Goal: Task Accomplishment & Management: Manage account settings

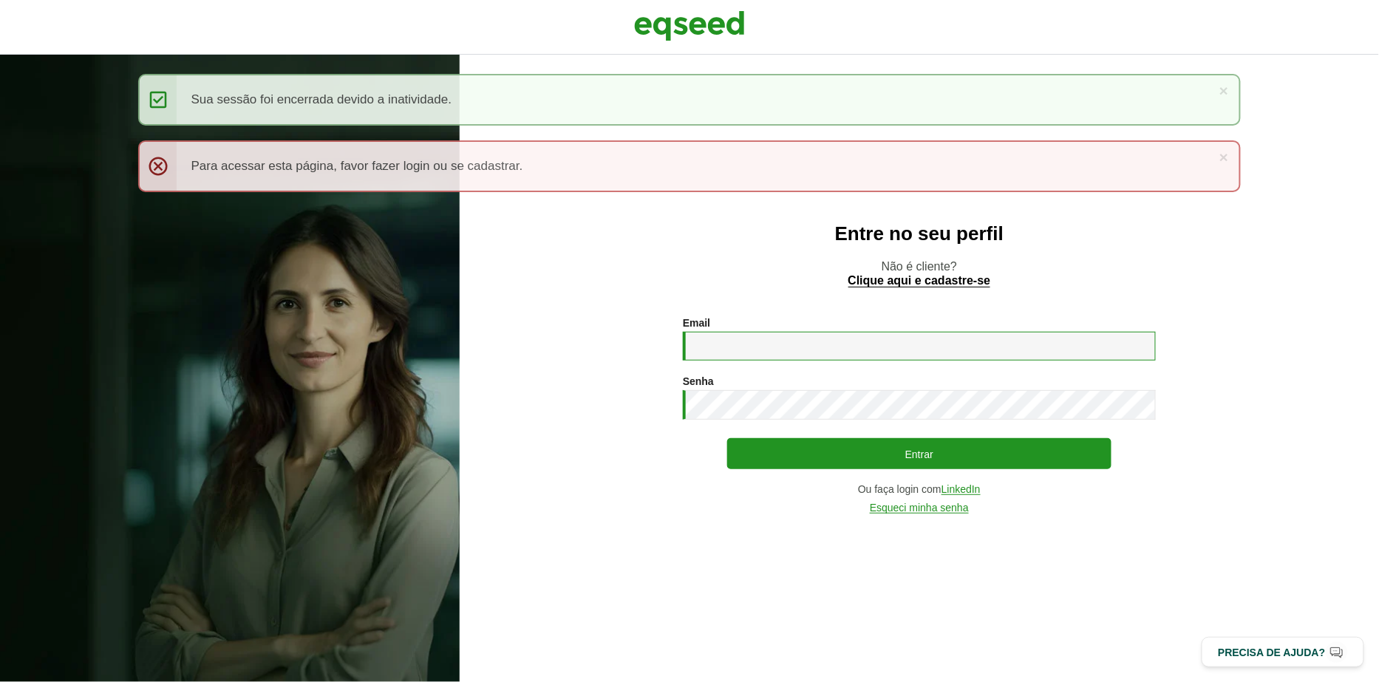
click at [783, 351] on input "Email *" at bounding box center [919, 346] width 473 height 29
type input "**********"
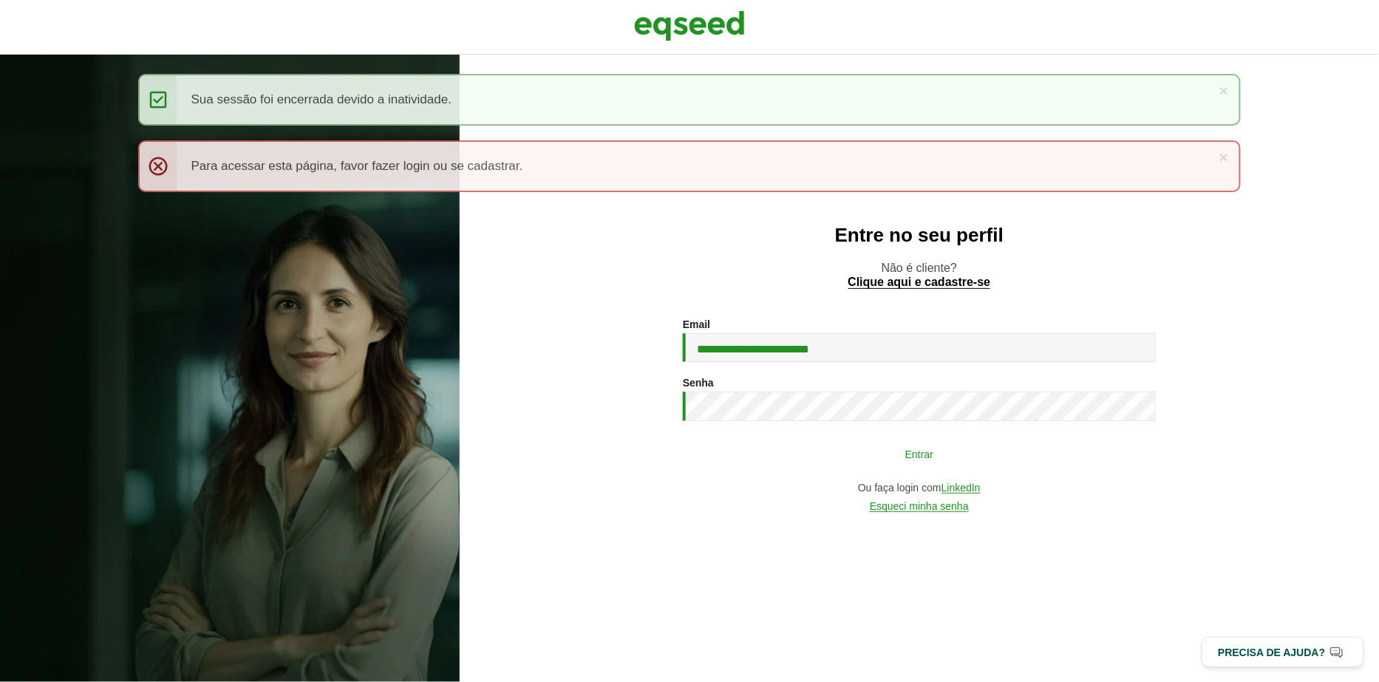
click at [836, 460] on button "Entrar" at bounding box center [919, 454] width 384 height 28
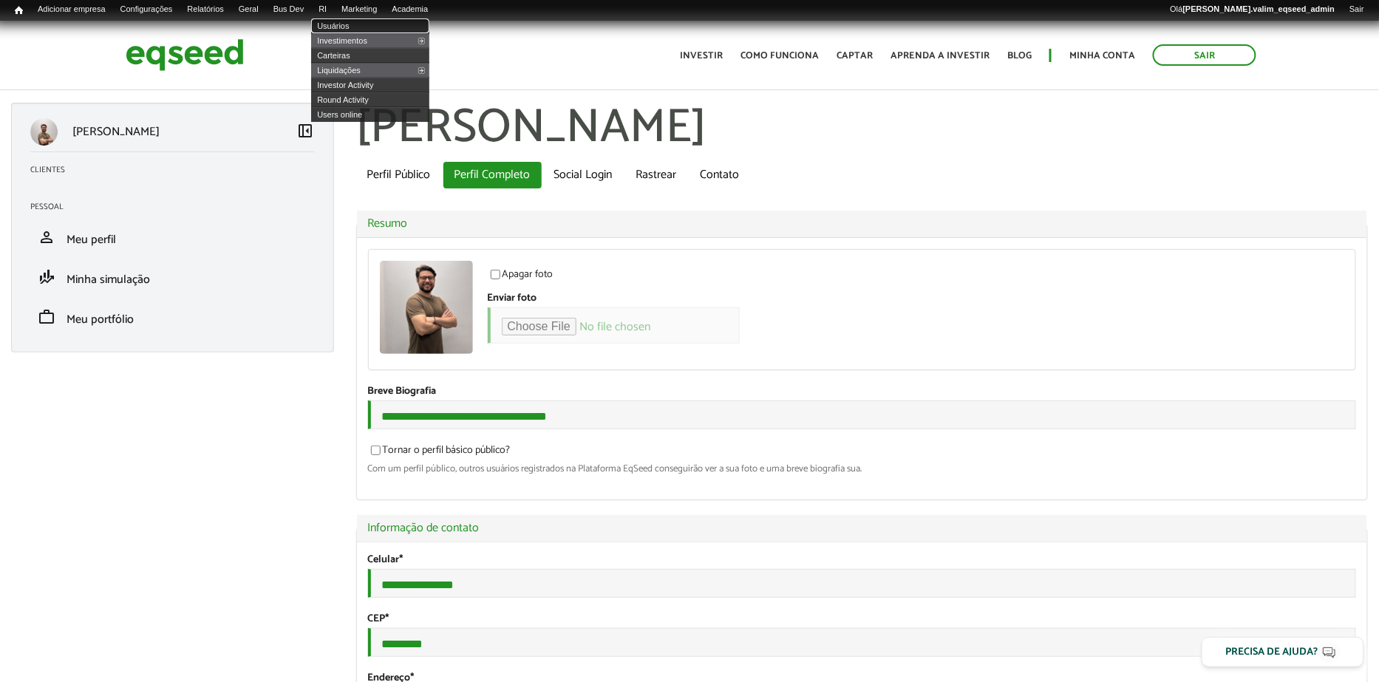
click at [339, 27] on link "Usuários" at bounding box center [370, 25] width 118 height 15
